Goal: Task Accomplishment & Management: Complete application form

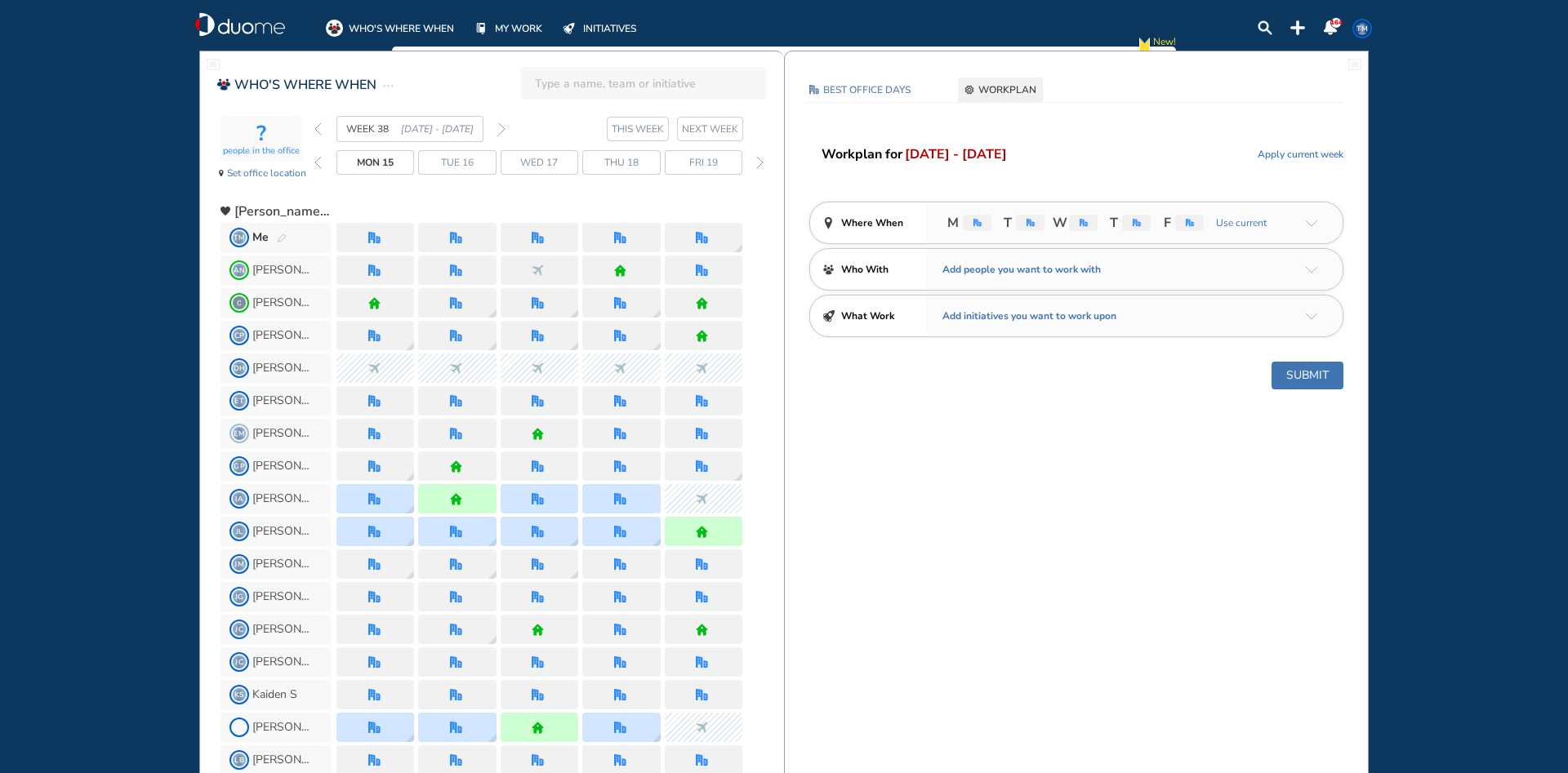
click at [981, 225] on div "office" at bounding box center [977, 222] width 29 height 16
click at [374, 236] on img "office" at bounding box center [374, 237] width 12 height 12
click at [1307, 151] on span "Apply current week" at bounding box center [1301, 154] width 86 height 16
click at [974, 222] on img "office" at bounding box center [977, 223] width 9 height 9
click at [1327, 153] on span "Reset" at bounding box center [1332, 154] width 25 height 16
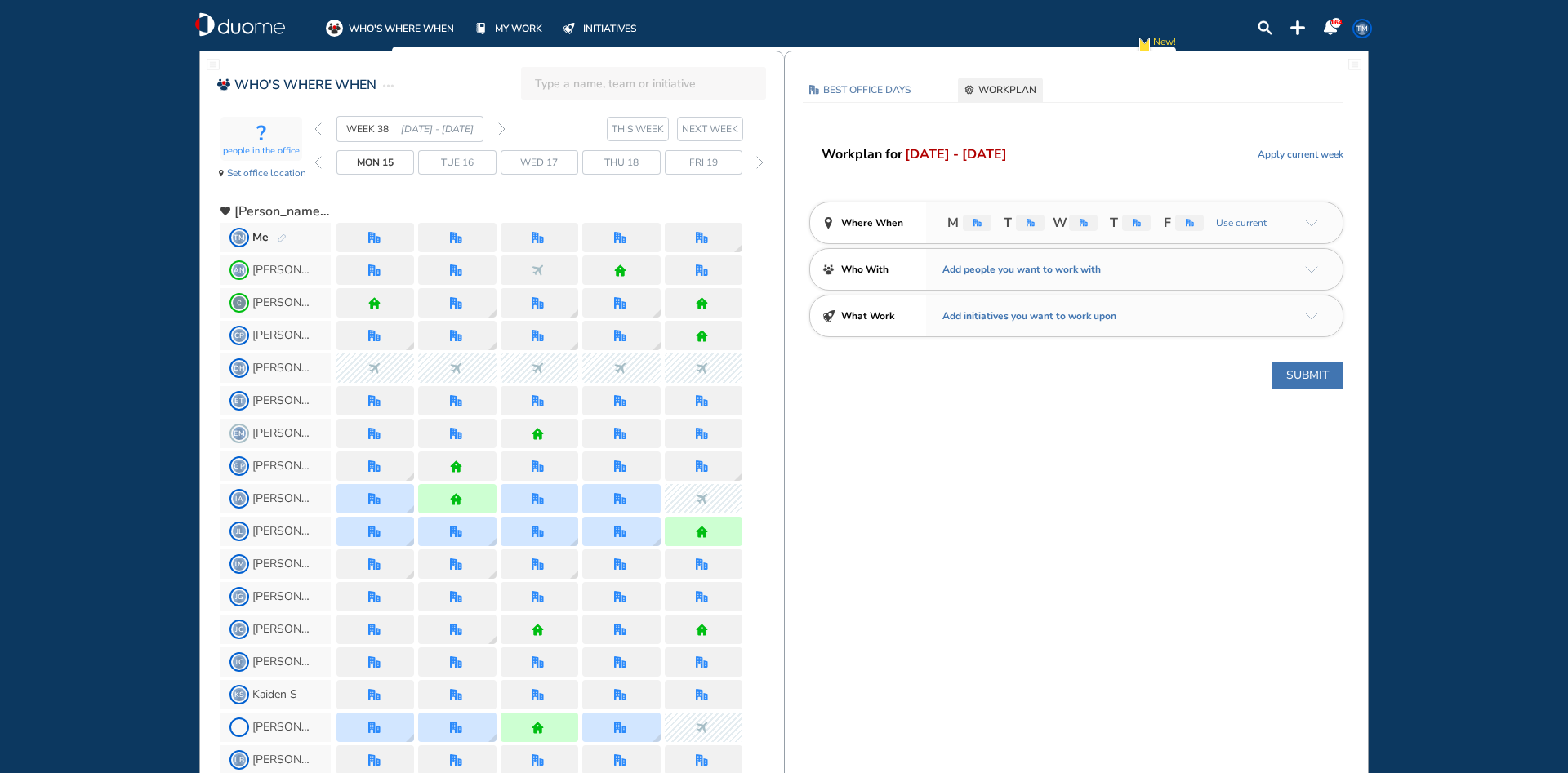
click at [1318, 219] on div "M T W T F Use current" at bounding box center [1133, 223] width 416 height 41
click at [1246, 222] on span "Use current" at bounding box center [1239, 222] width 55 height 16
click at [849, 223] on span "Where When" at bounding box center [872, 222] width 62 height 16
click at [944, 157] on span "[DATE] - [DATE]" at bounding box center [955, 154] width 102 height 19
click at [830, 148] on span "Workplan for" at bounding box center [862, 154] width 80 height 19
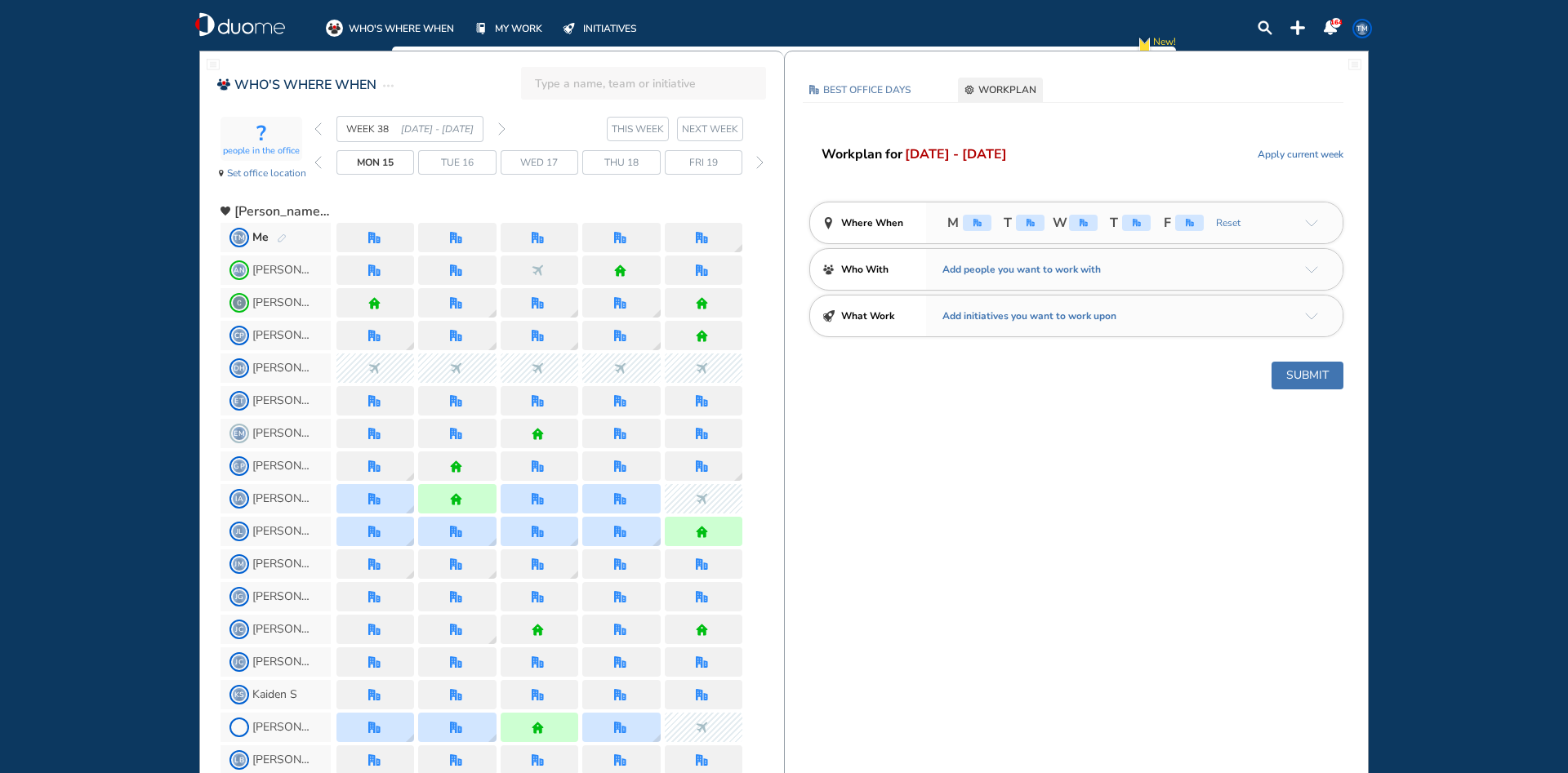
click at [868, 93] on span "BEST OFFICE DAYS" at bounding box center [866, 89] width 87 height 16
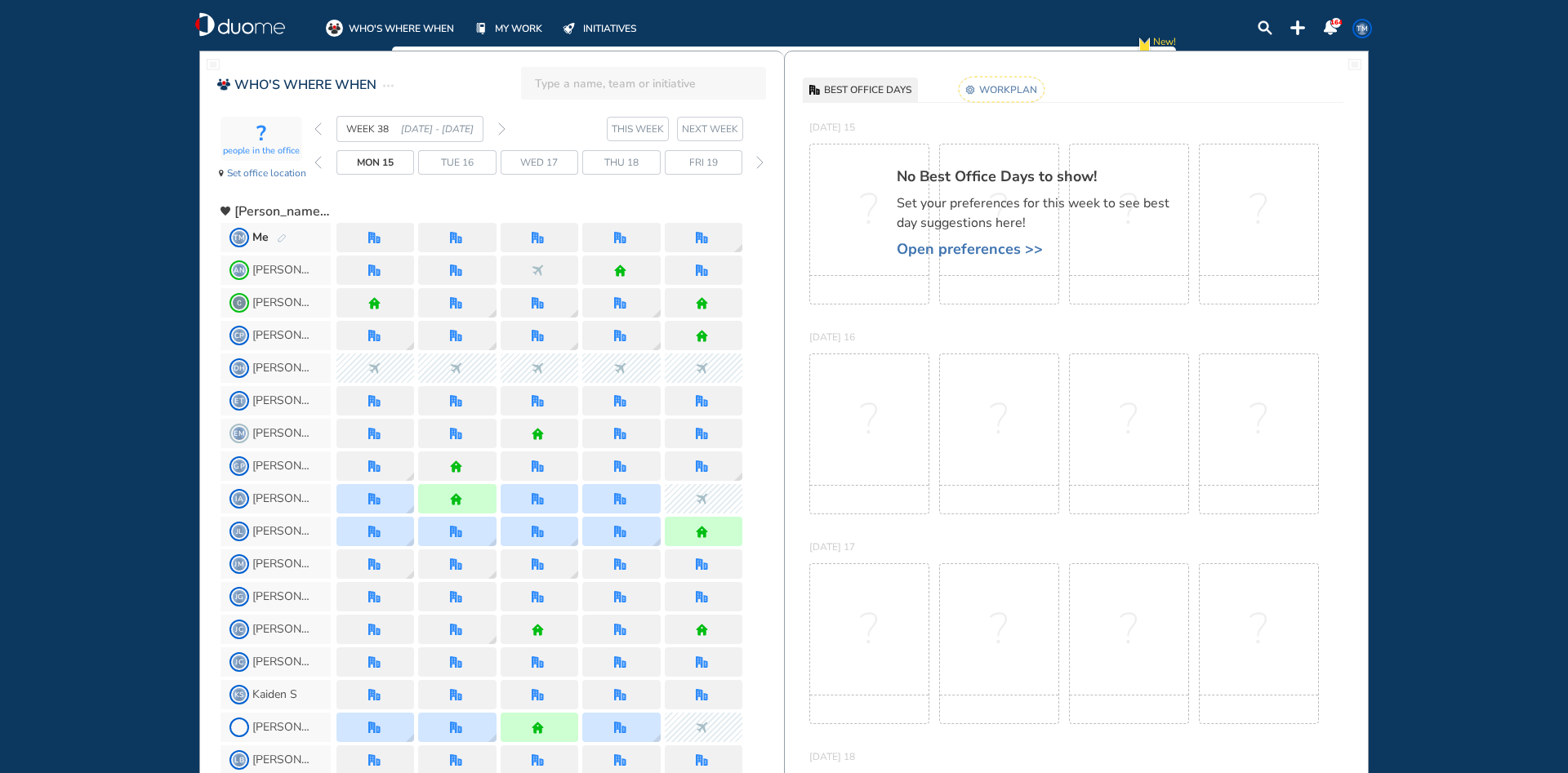
click at [1014, 89] on rect at bounding box center [1001, 89] width 86 height 25
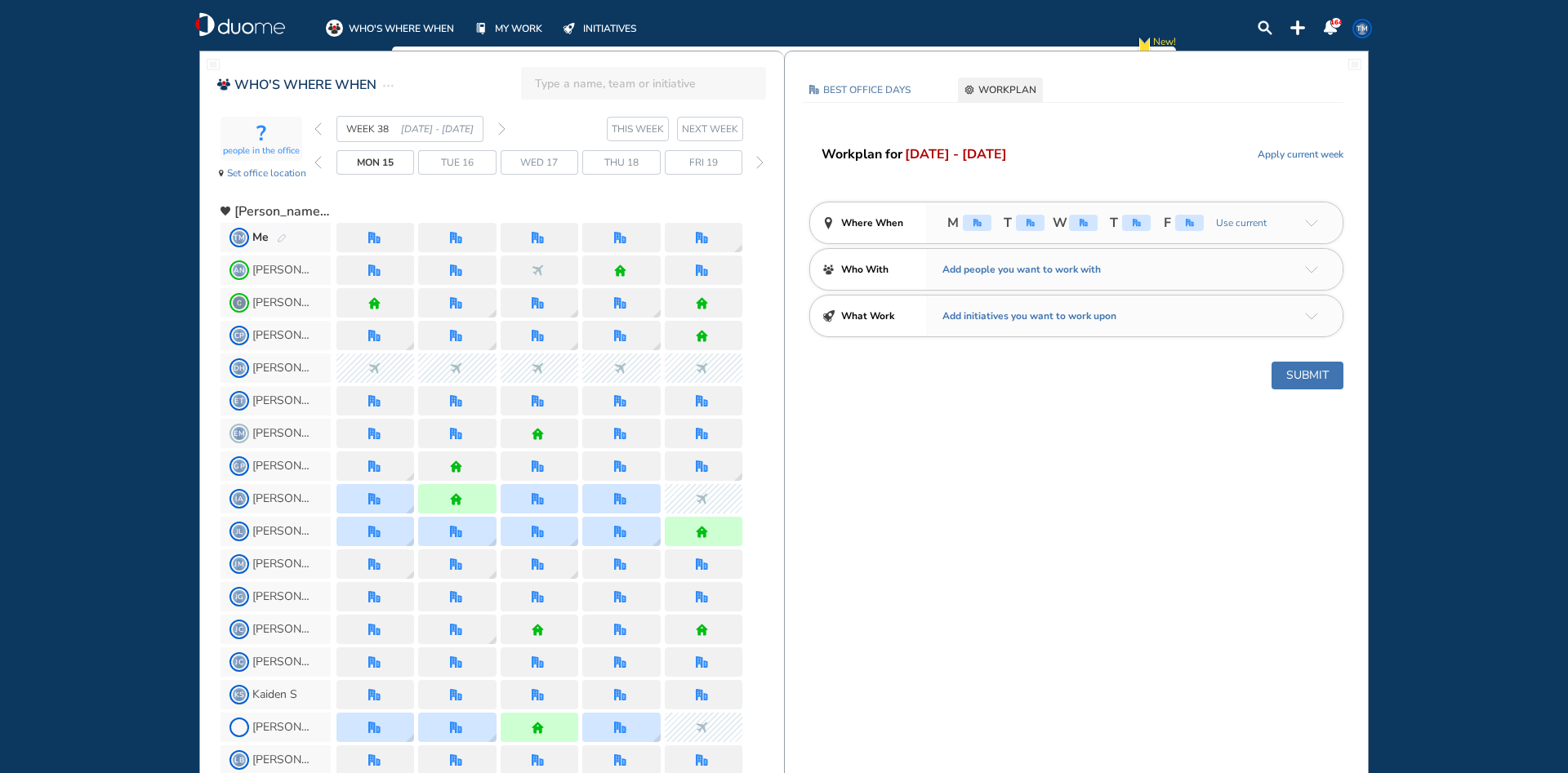
click at [1014, 89] on span "WORKPLAN" at bounding box center [1007, 89] width 58 height 16
click at [975, 230] on div "office" at bounding box center [977, 222] width 29 height 16
click at [960, 221] on span "M" at bounding box center [966, 223] width 49 height 19
click at [974, 218] on div "office" at bounding box center [977, 222] width 29 height 16
click at [246, 234] on span "TM" at bounding box center [239, 237] width 13 height 13
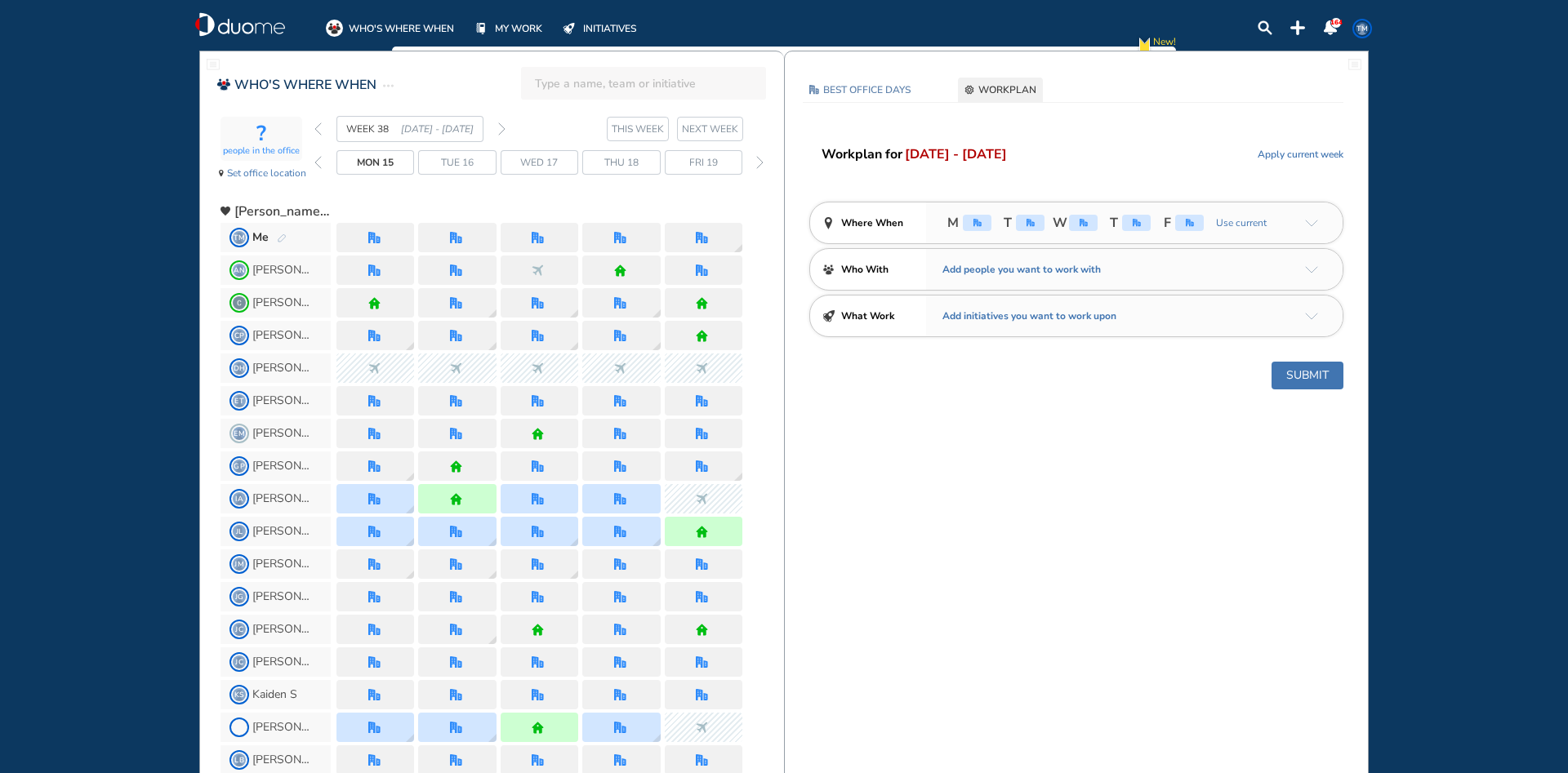
click at [410, 239] on div at bounding box center [374, 237] width 78 height 30
click at [400, 164] on div "Mon 15" at bounding box center [374, 163] width 78 height 25
click at [678, 127] on div "THIS WEEK NEXT WEEK" at bounding box center [675, 129] width 136 height 25
click at [1309, 224] on img "arrow-down-a5b4c4" at bounding box center [1311, 223] width 13 height 8
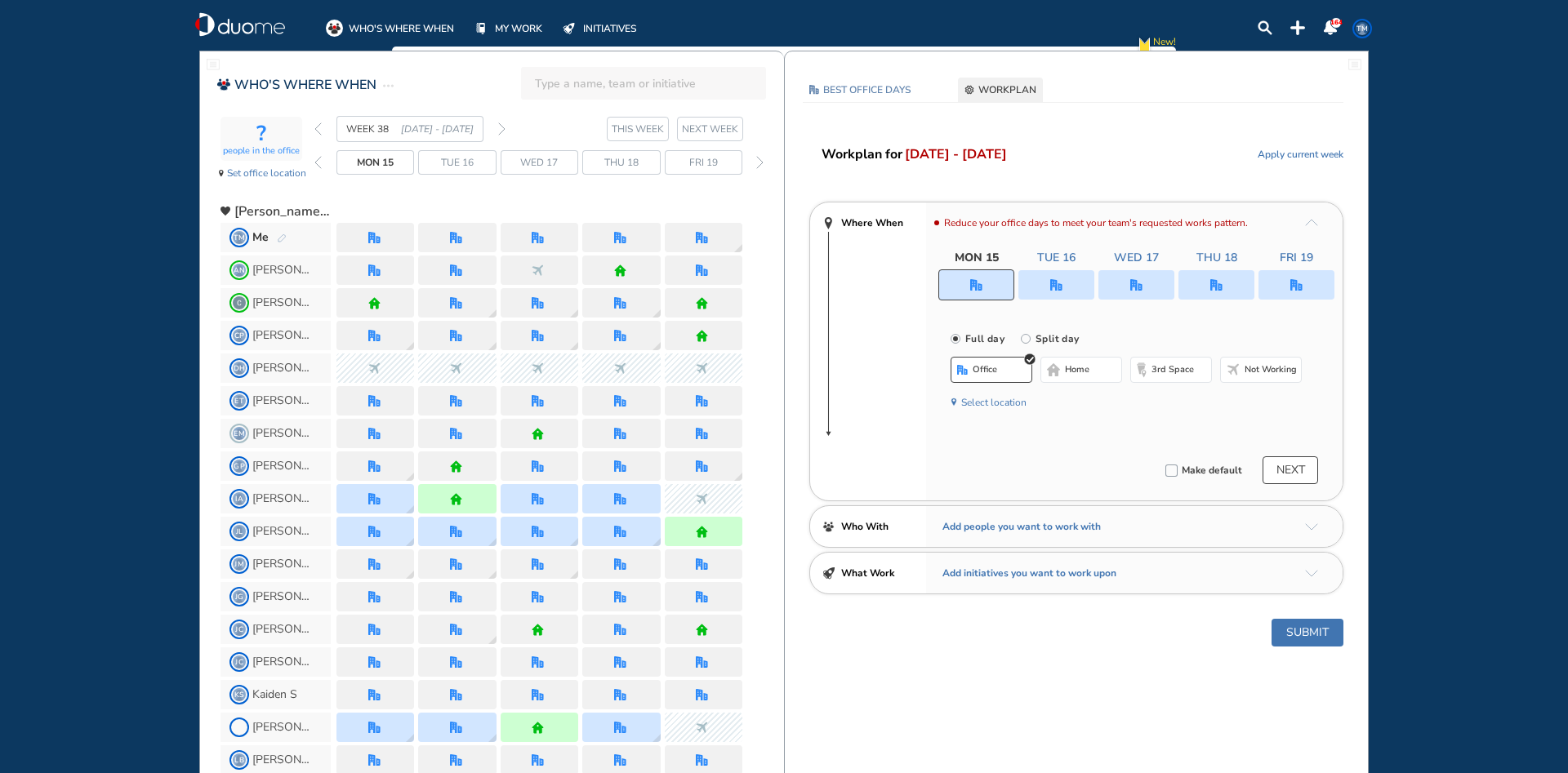
click at [1182, 373] on span "3rd space" at bounding box center [1173, 370] width 42 height 13
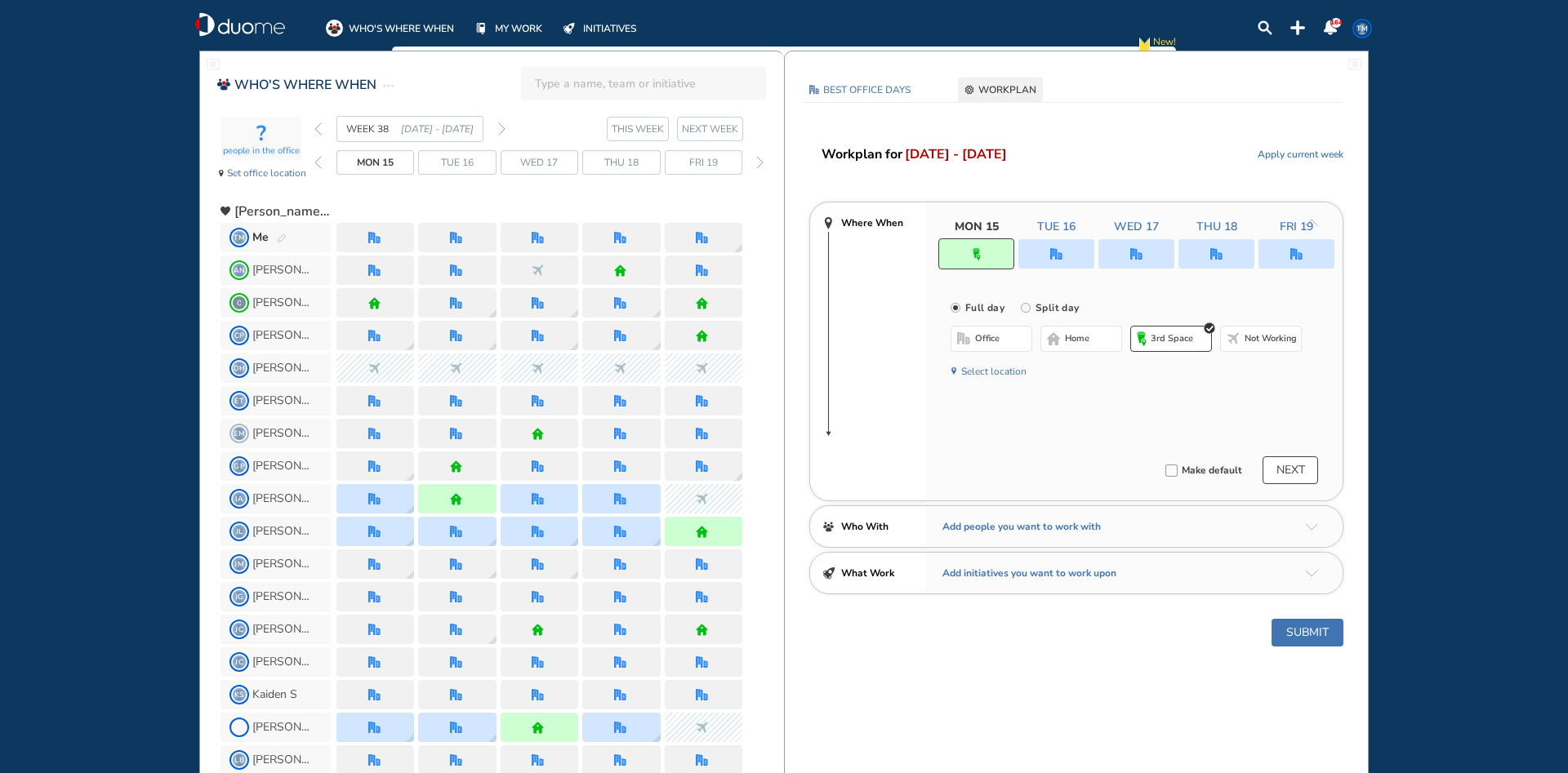
click at [1250, 339] on span "Not working" at bounding box center [1270, 339] width 53 height 13
click at [381, 238] on div at bounding box center [375, 237] width 14 height 12
click at [1065, 254] on div at bounding box center [1056, 254] width 76 height 30
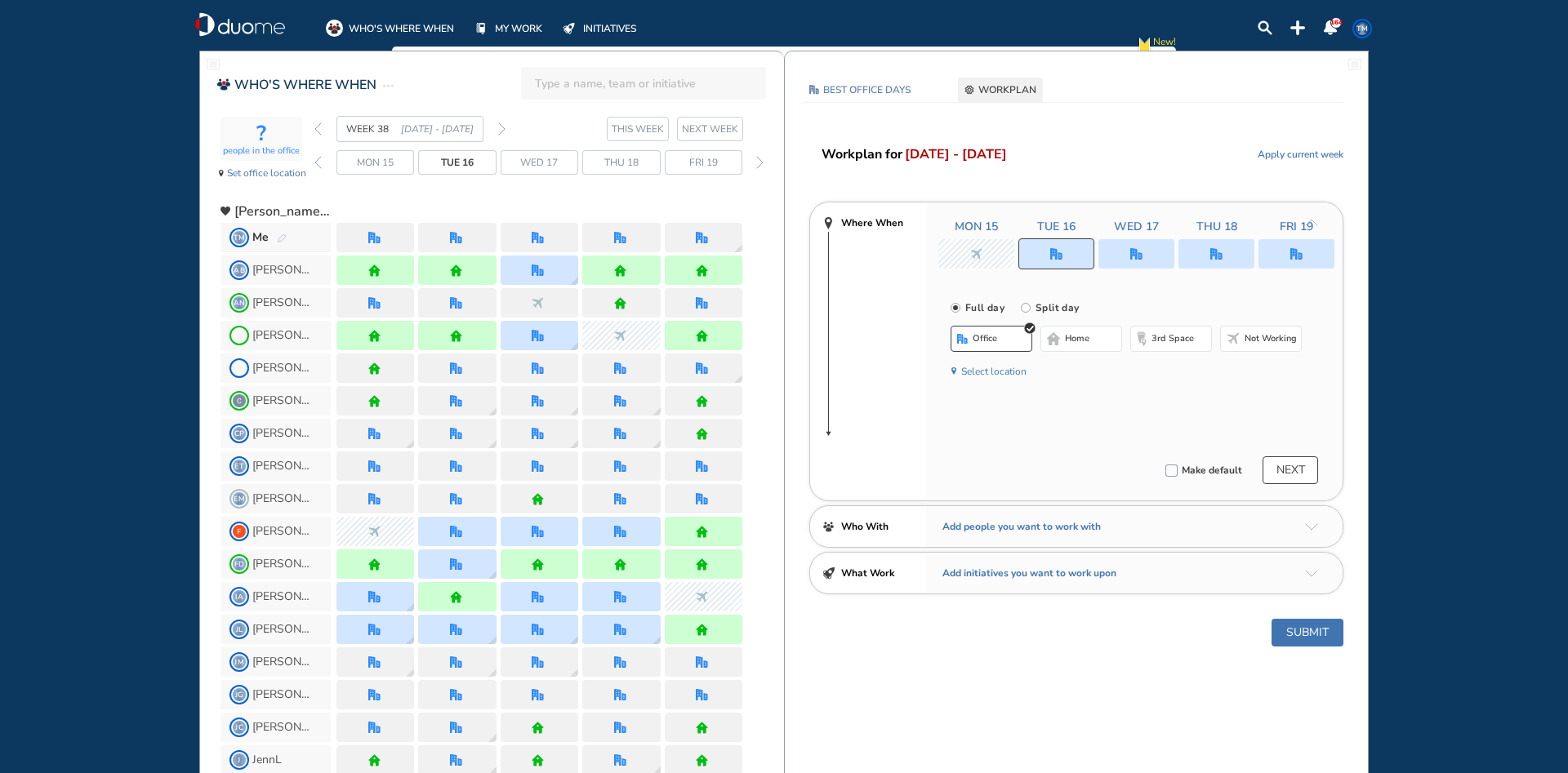
click at [1242, 342] on button "Not working" at bounding box center [1260, 338] width 81 height 26
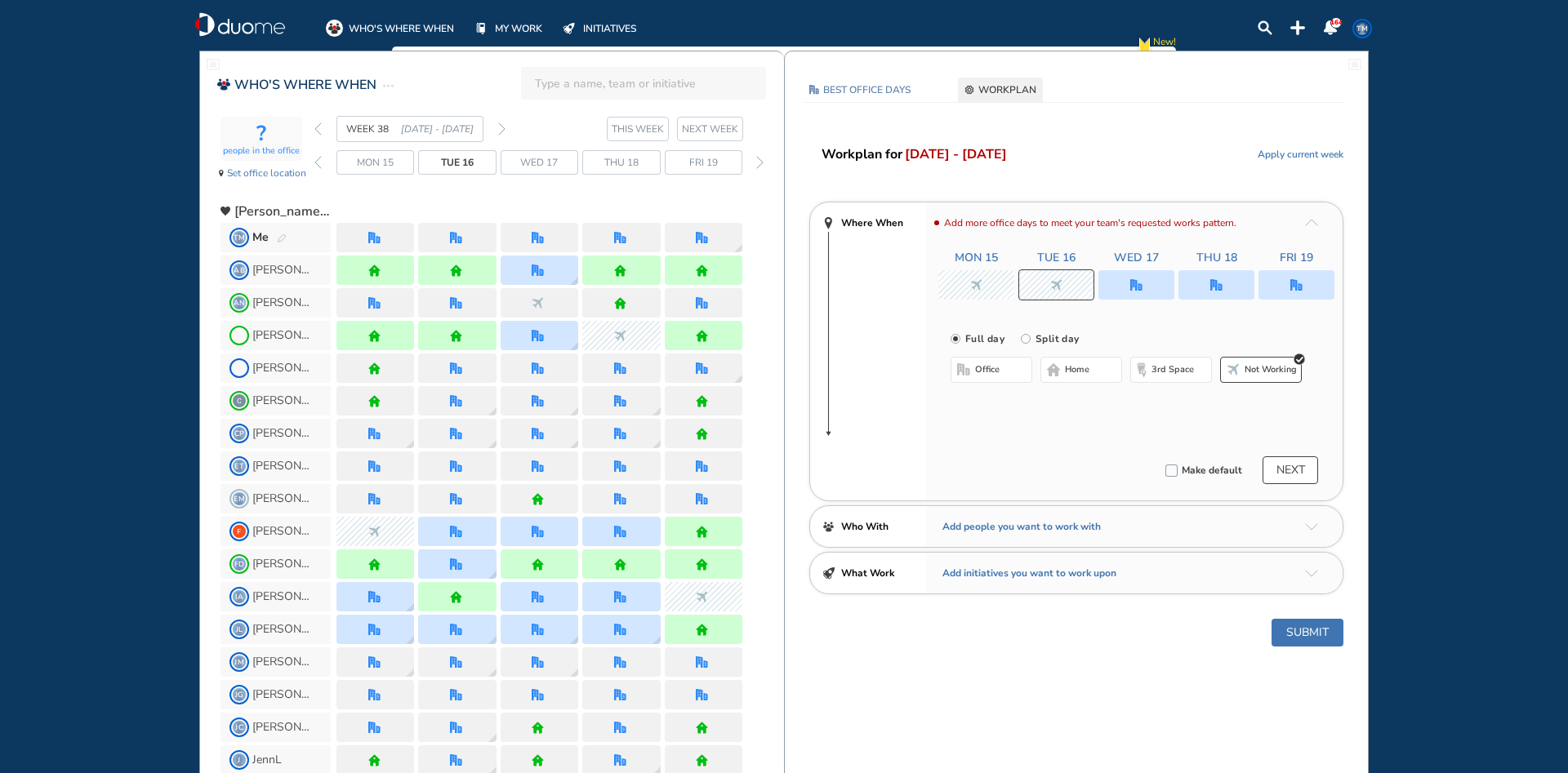
click at [1136, 277] on div at bounding box center [1135, 284] width 76 height 30
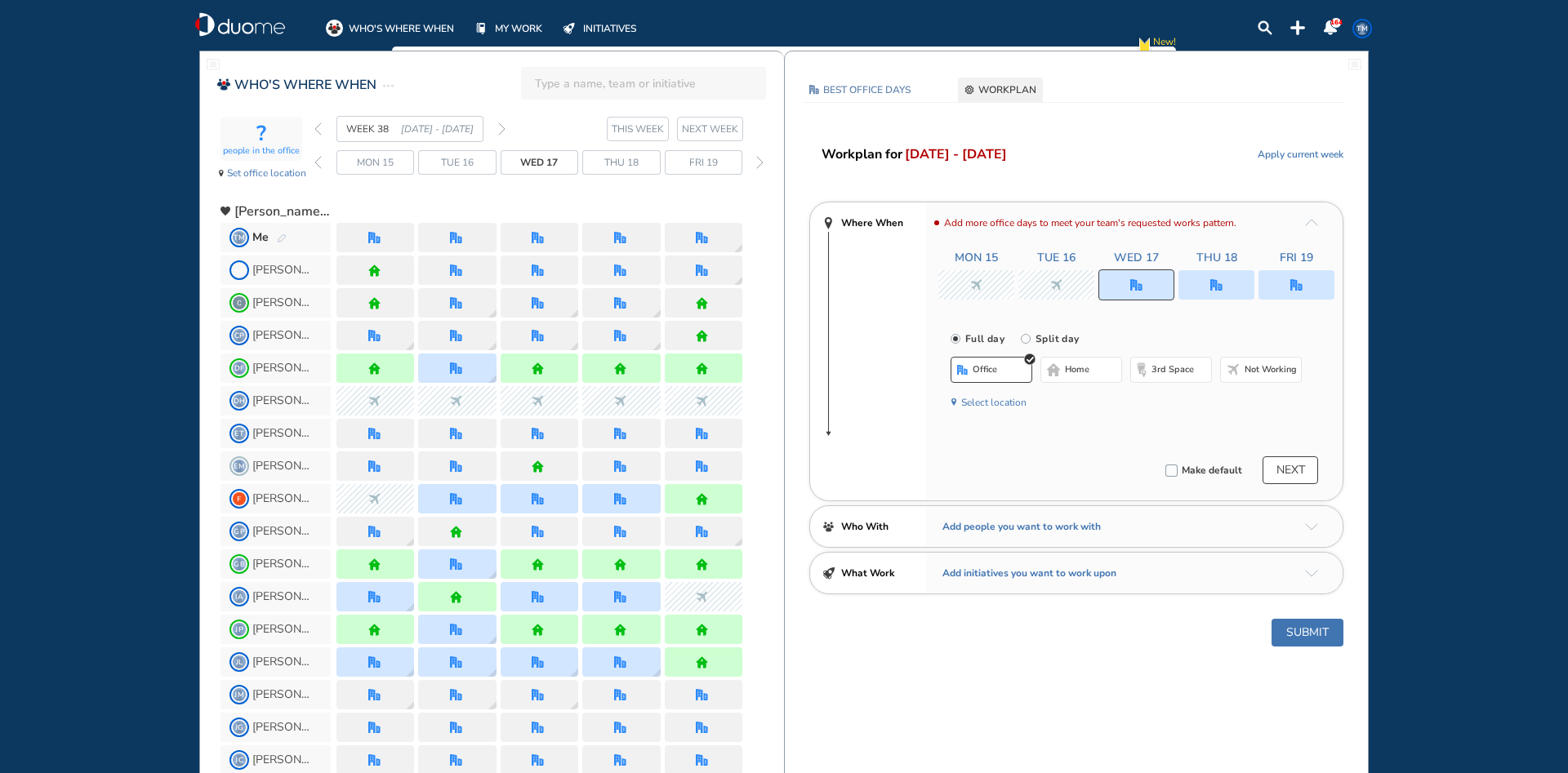
click at [1085, 371] on span "home" at bounding box center [1077, 370] width 25 height 13
click at [1219, 284] on img "office" at bounding box center [1216, 285] width 12 height 12
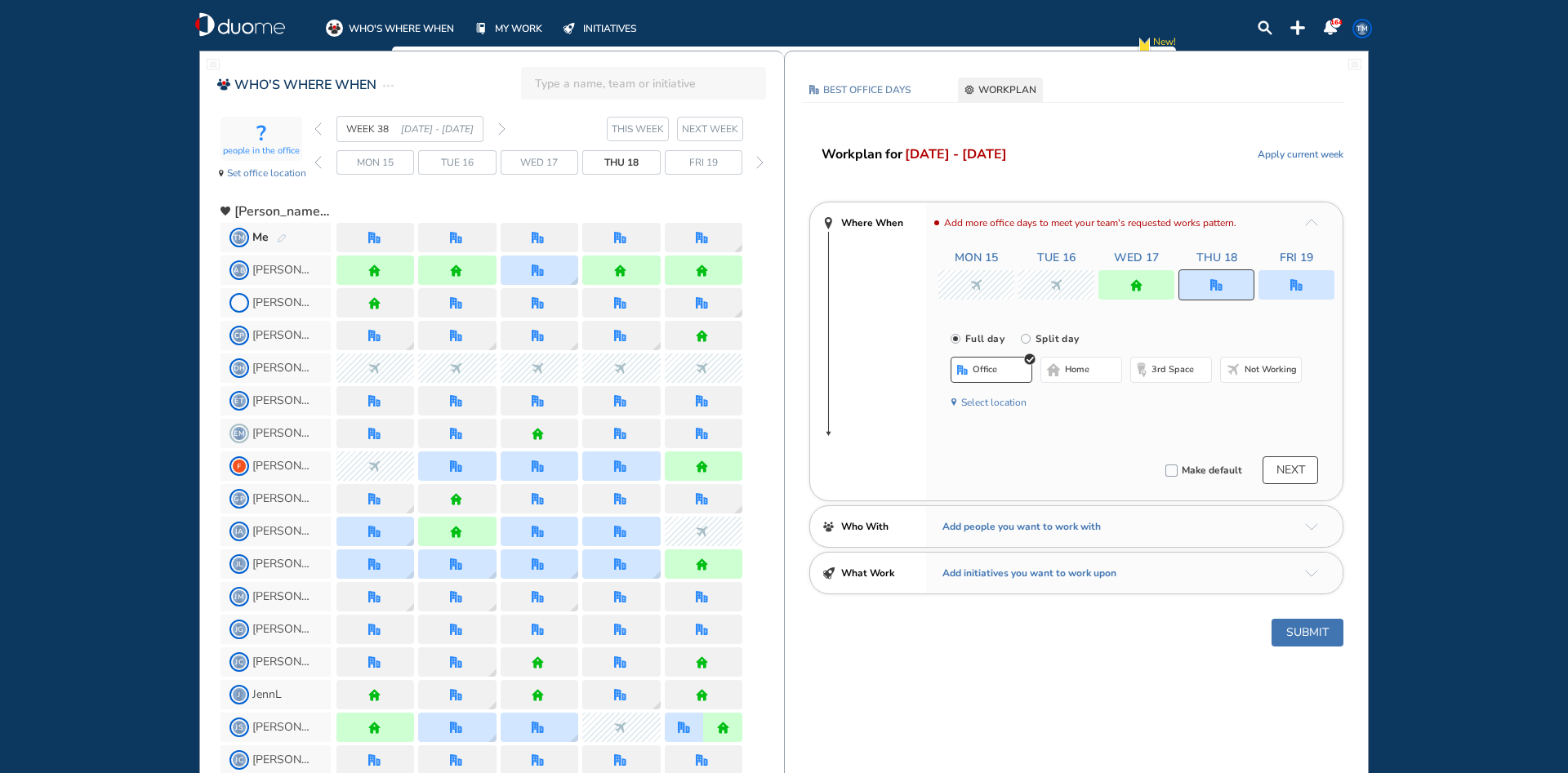
click at [1219, 284] on img "office" at bounding box center [1216, 285] width 12 height 12
click at [1079, 365] on span "home" at bounding box center [1077, 370] width 25 height 13
click at [1299, 282] on img "office" at bounding box center [1296, 285] width 12 height 12
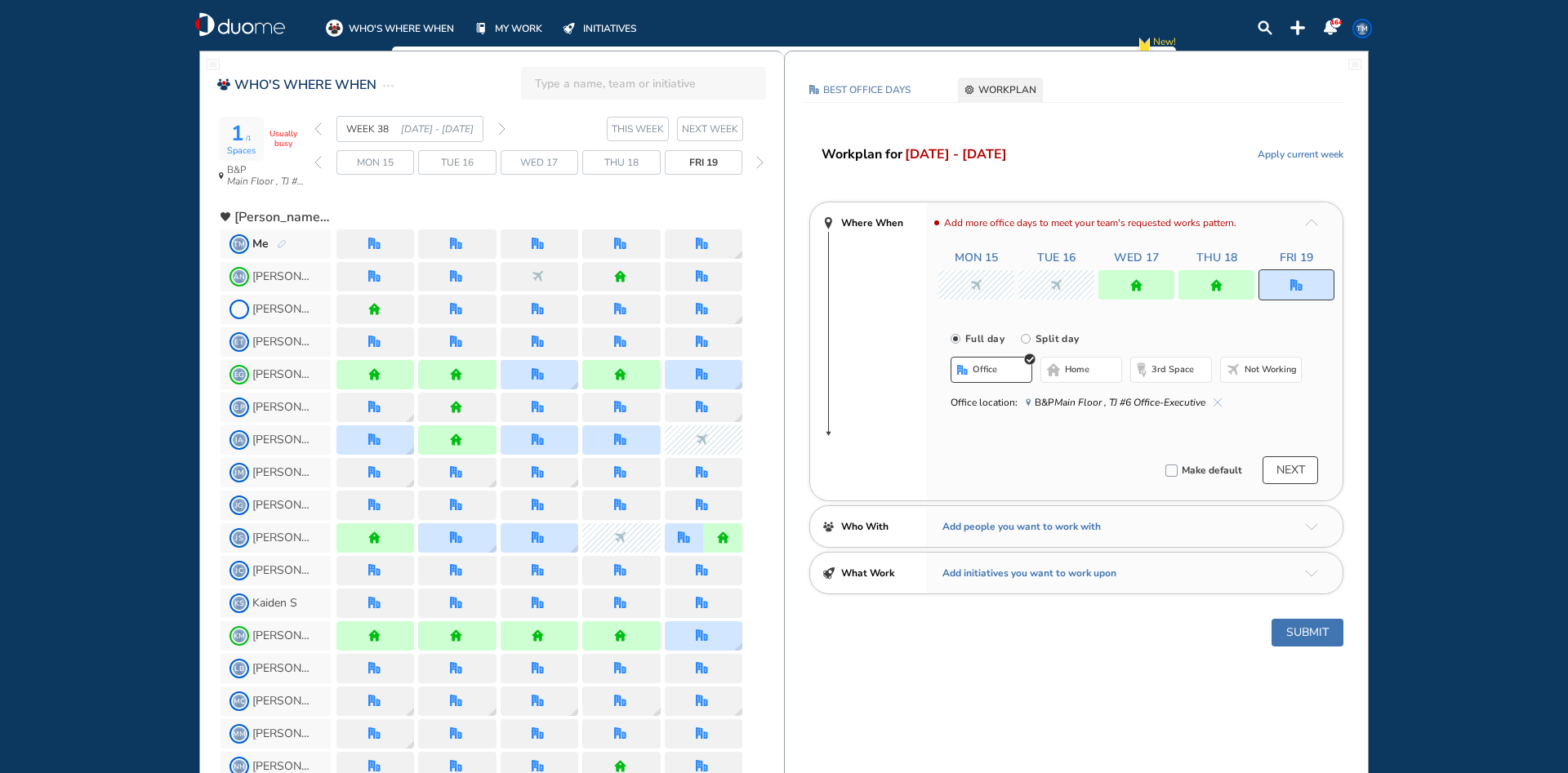
click at [1074, 372] on span "home" at bounding box center [1077, 370] width 25 height 13
click at [1295, 629] on button "Submit" at bounding box center [1307, 632] width 72 height 28
